Goal: Find specific page/section: Find specific page/section

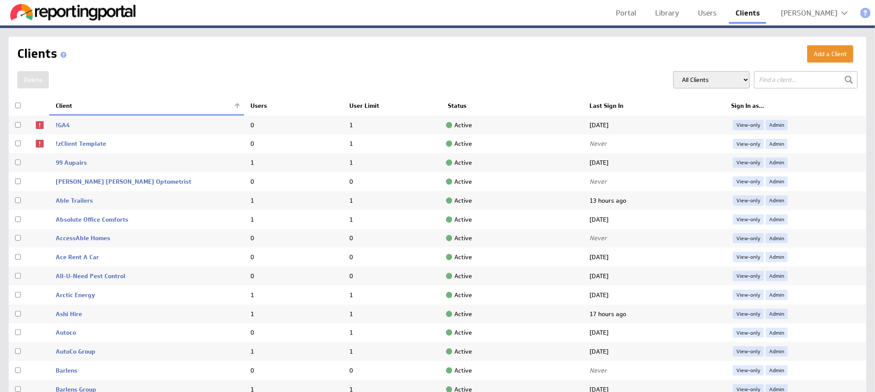
click at [774, 86] on input "text" at bounding box center [806, 79] width 104 height 17
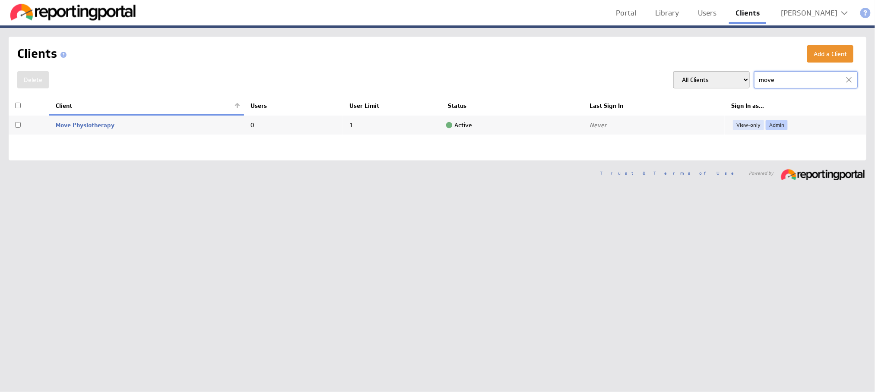
type input "move"
click at [783, 120] on link "Admin" at bounding box center [776, 125] width 22 height 10
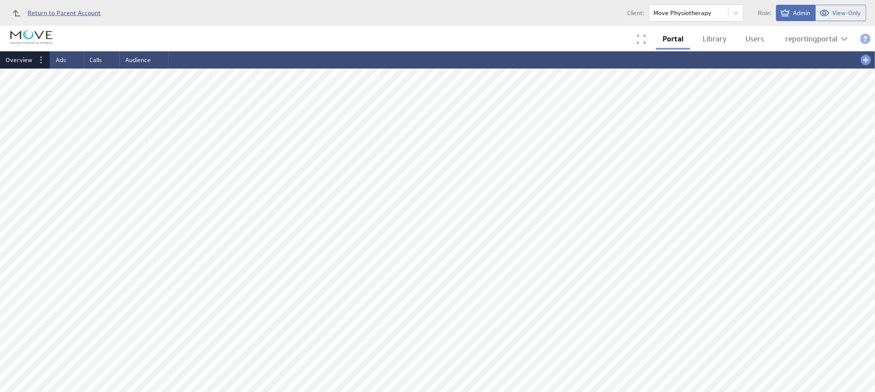
click at [69, 12] on span "Return to Parent Account" at bounding box center [64, 13] width 73 height 6
